Goal: Transaction & Acquisition: Book appointment/travel/reservation

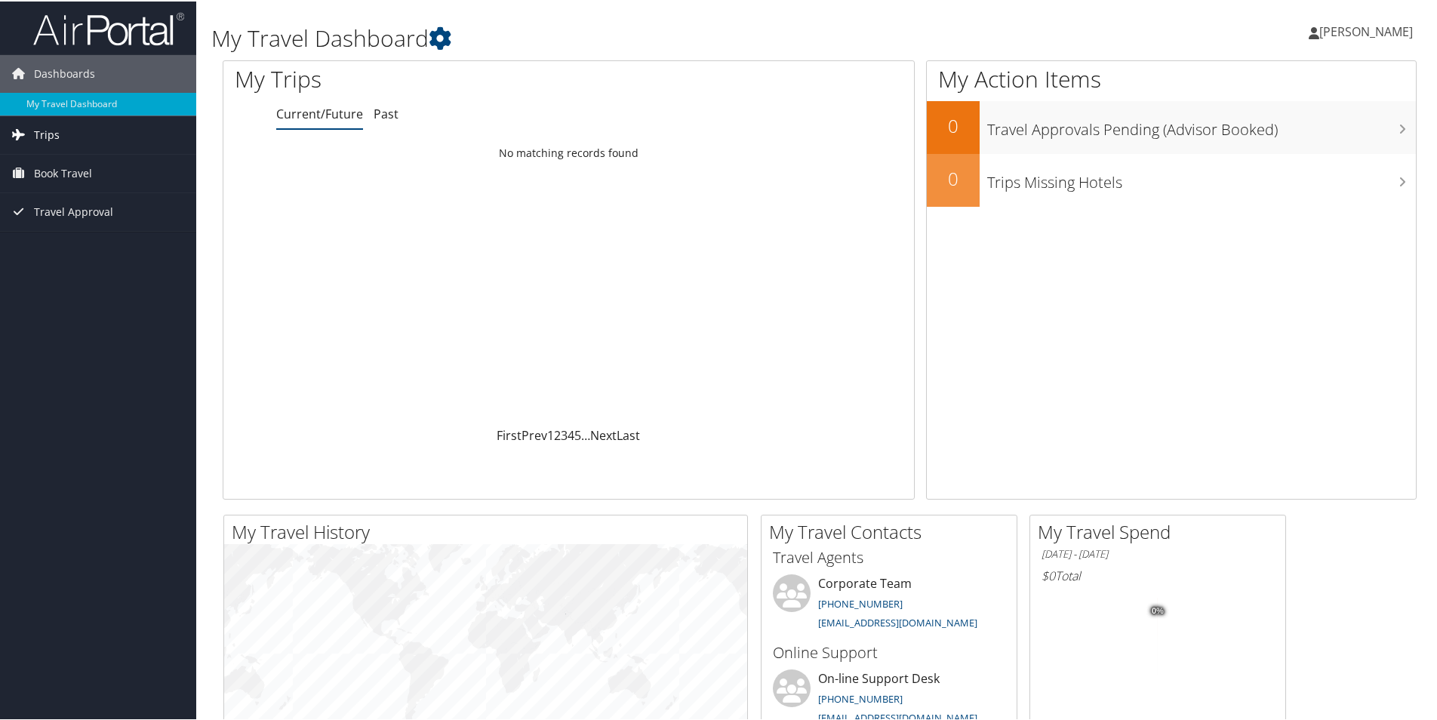
click at [64, 134] on link "Trips" at bounding box center [98, 134] width 196 height 38
click at [68, 240] on span "Book Travel" at bounding box center [63, 240] width 58 height 38
click at [358, 329] on div "Loading... No matching records found" at bounding box center [568, 281] width 690 height 287
